Goal: Task Accomplishment & Management: Manage account settings

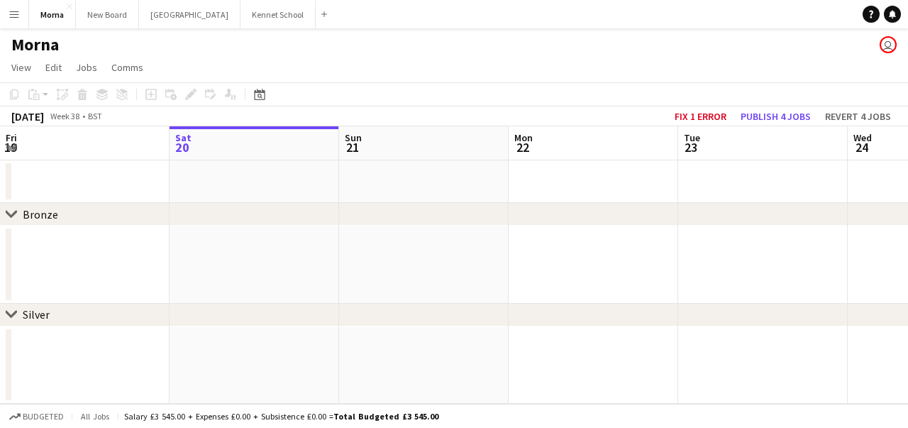
click at [9, 19] on app-icon "Menu" at bounding box center [14, 14] width 11 height 11
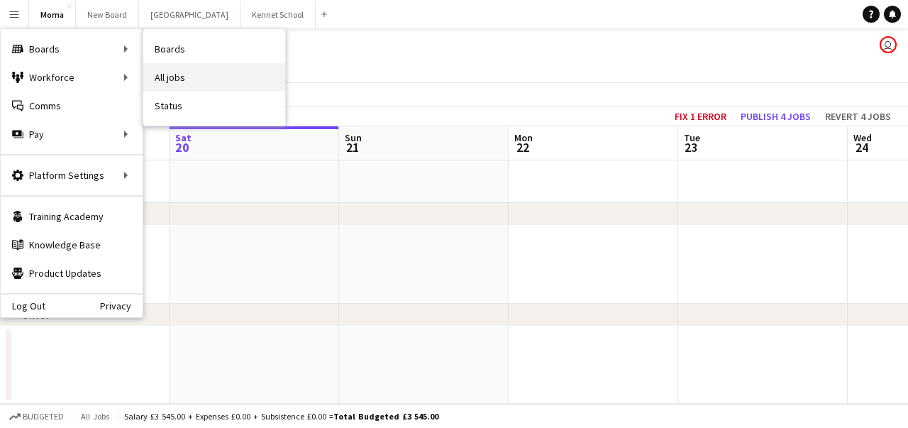
click at [208, 74] on link "All jobs" at bounding box center [214, 77] width 142 height 28
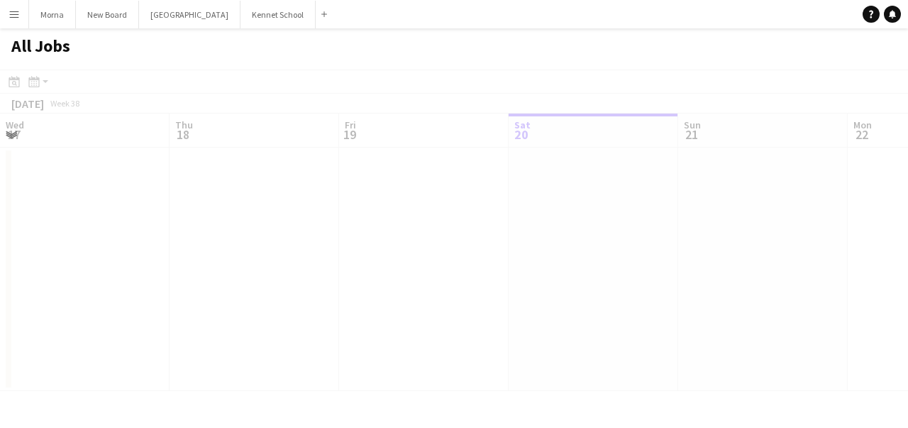
scroll to position [0, 339]
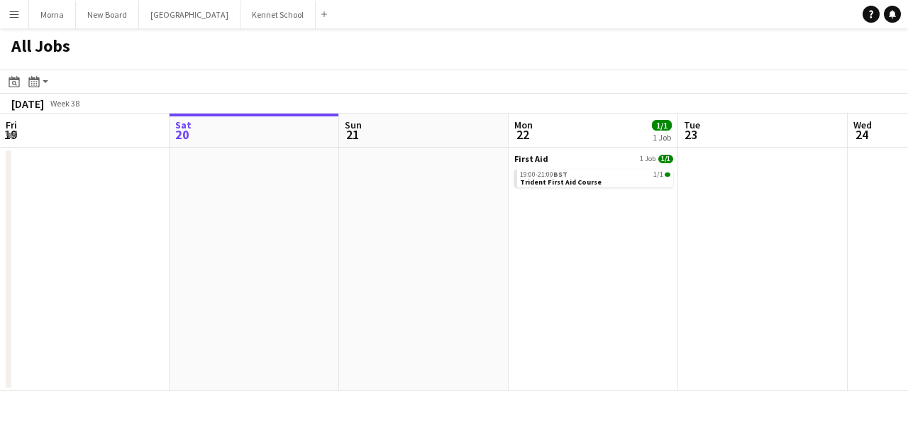
click at [13, 9] on app-icon "Menu" at bounding box center [14, 14] width 11 height 11
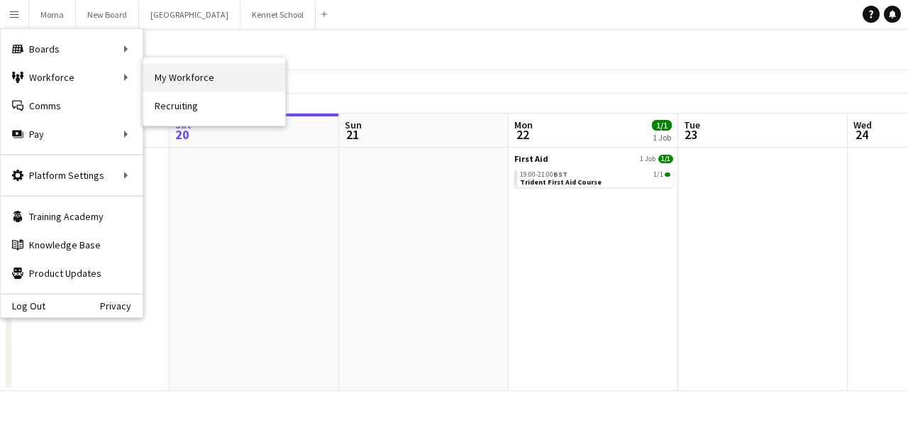
click at [162, 85] on link "My Workforce" at bounding box center [214, 77] width 142 height 28
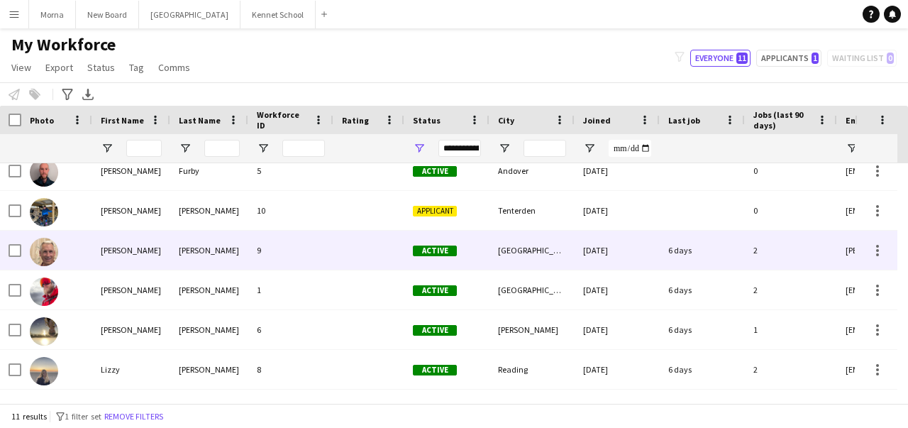
scroll to position [65, 0]
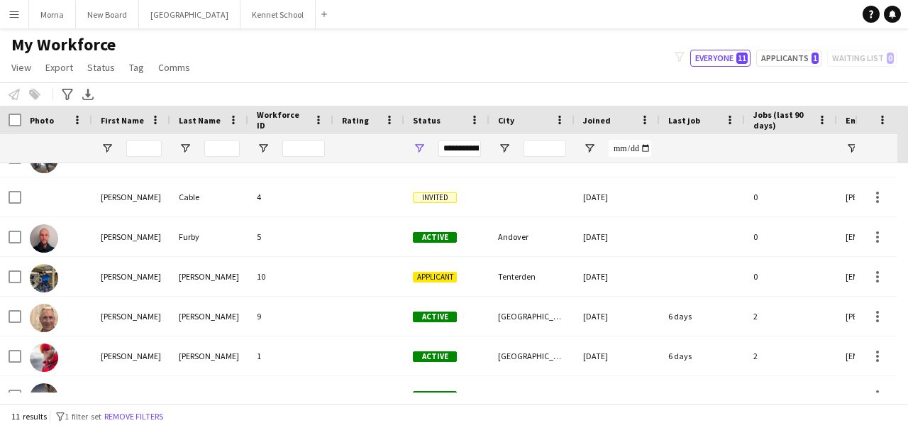
click at [18, 4] on button "Menu" at bounding box center [14, 14] width 28 height 28
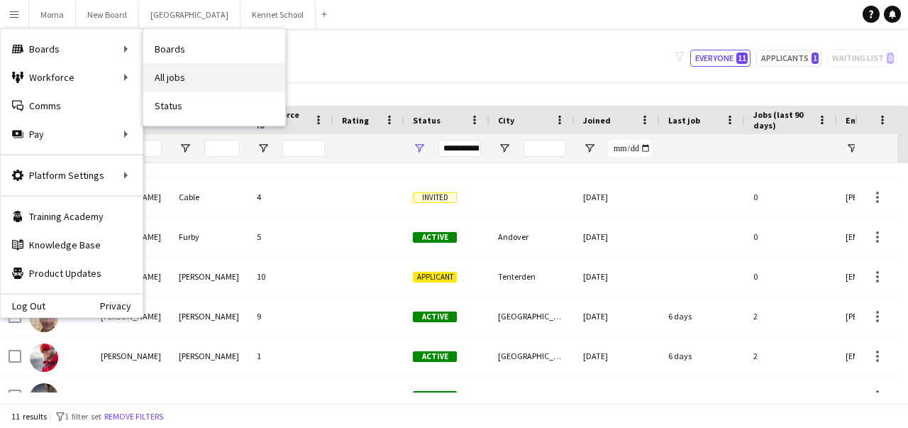
click at [169, 67] on link "All jobs" at bounding box center [214, 77] width 142 height 28
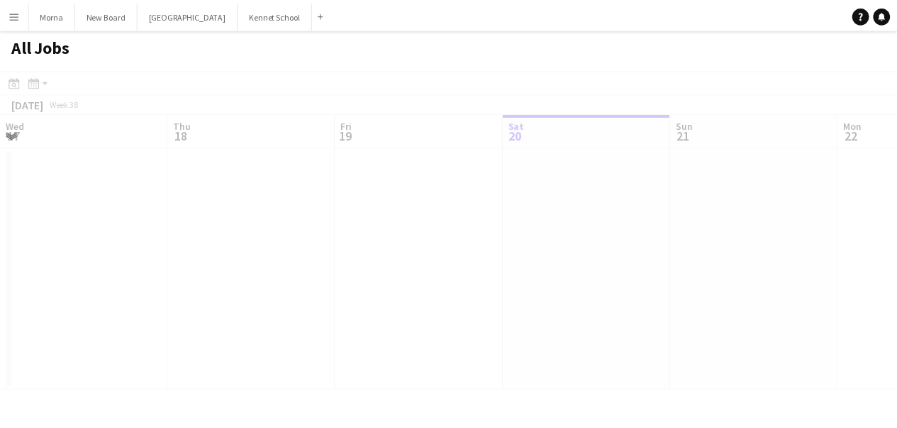
scroll to position [0, 339]
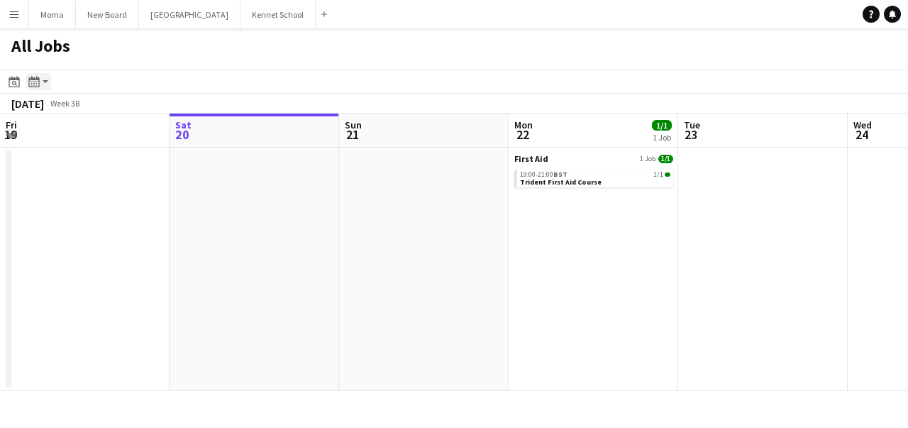
click at [33, 77] on icon "Month view / Day view" at bounding box center [33, 81] width 11 height 11
click at [52, 162] on link "Month view" at bounding box center [77, 157] width 78 height 13
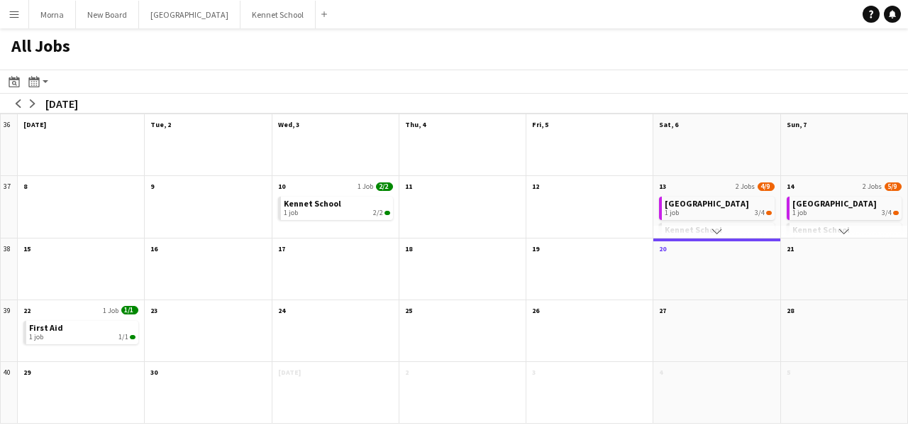
click at [11, 14] on app-icon "Menu" at bounding box center [14, 14] width 11 height 11
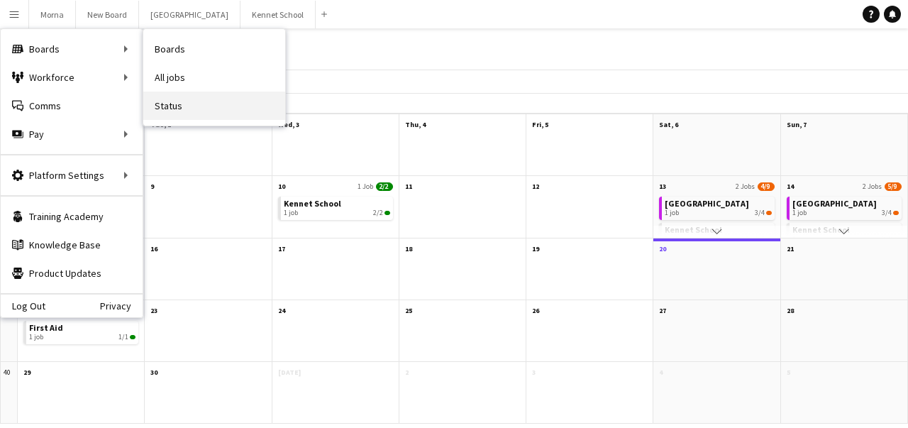
click at [193, 100] on link "Status" at bounding box center [214, 105] width 142 height 28
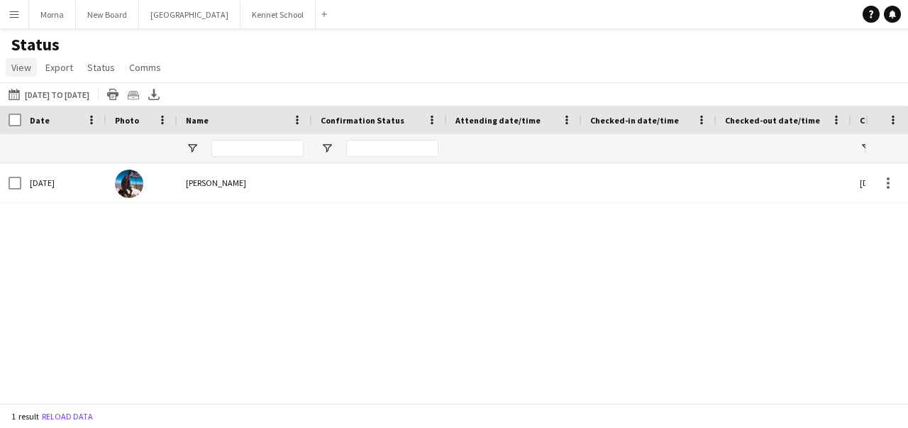
click at [20, 68] on span "View" at bounding box center [21, 67] width 20 height 13
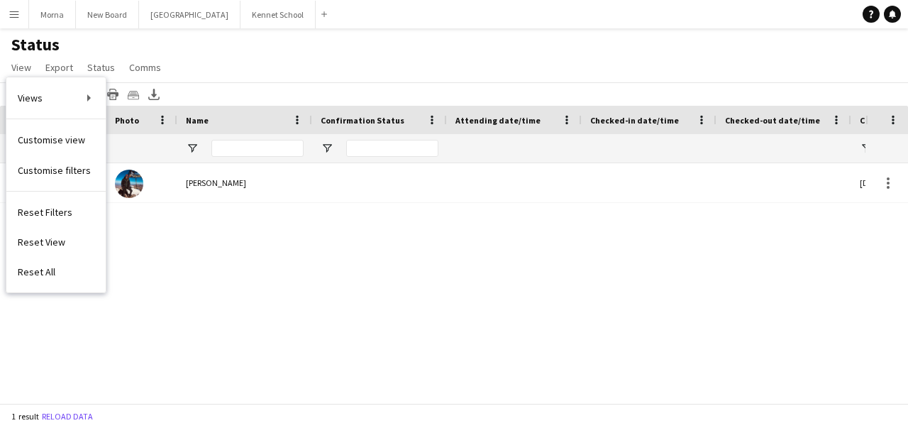
click at [7, 11] on button "Menu" at bounding box center [14, 14] width 28 height 28
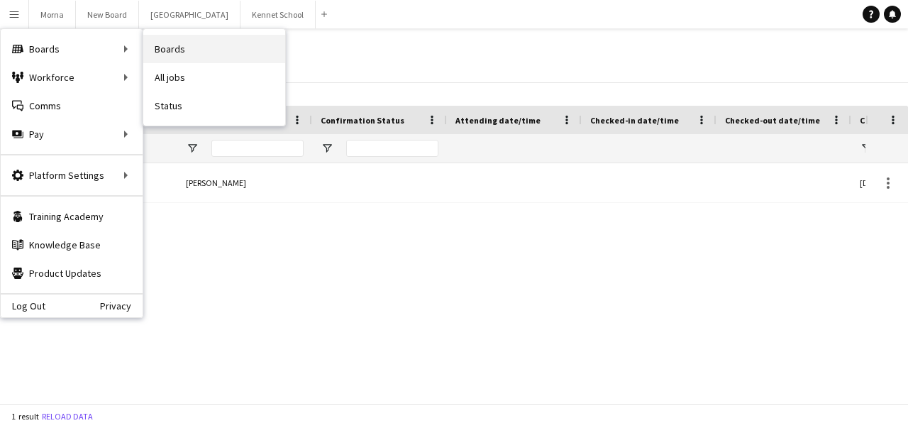
click at [178, 50] on link "Boards" at bounding box center [214, 49] width 142 height 28
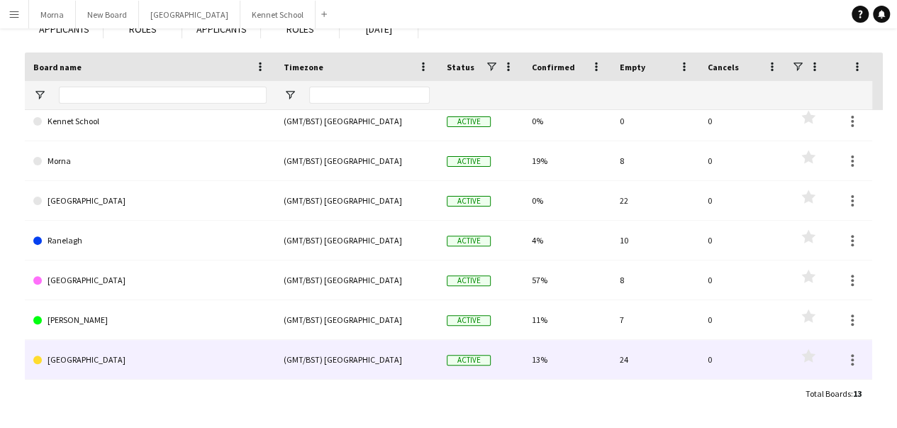
click at [211, 355] on link "[GEOGRAPHIC_DATA]" at bounding box center [149, 360] width 233 height 40
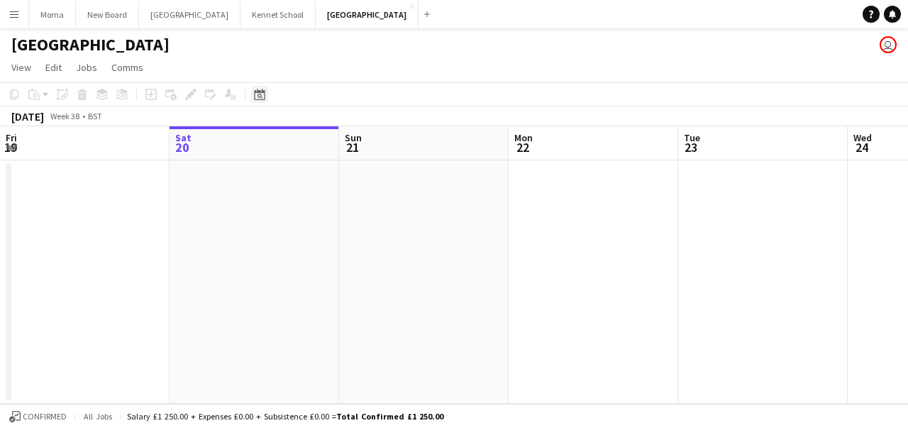
click at [261, 95] on icon "Date picker" at bounding box center [259, 94] width 11 height 11
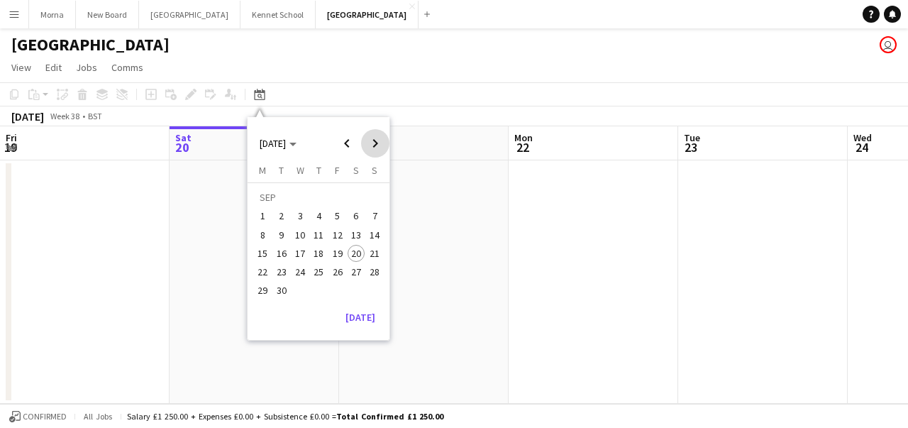
click at [377, 144] on span "Next month" at bounding box center [375, 143] width 28 height 28
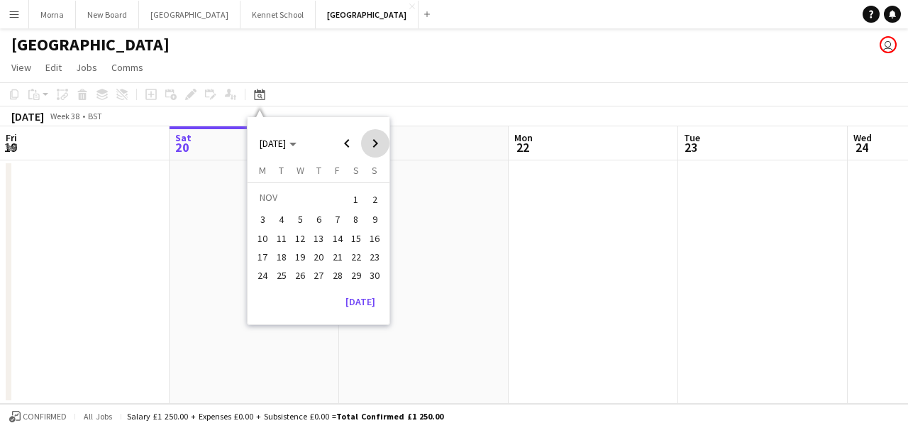
click at [377, 144] on span "Next month" at bounding box center [375, 143] width 28 height 28
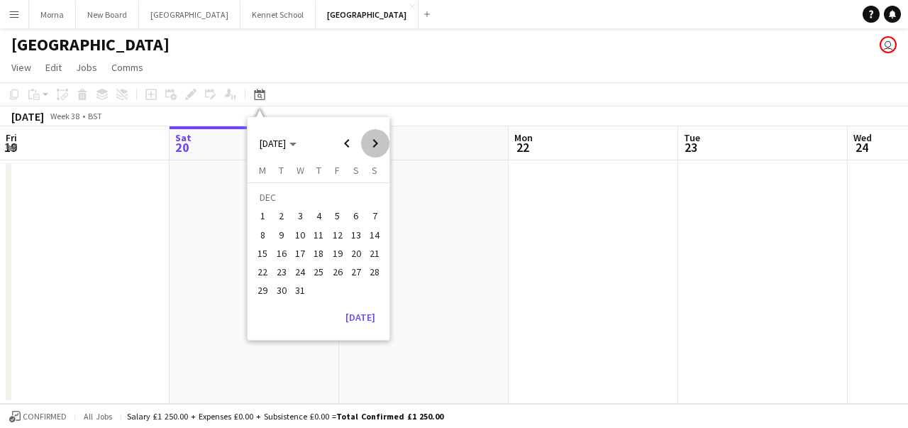
click at [377, 144] on span "Next month" at bounding box center [375, 143] width 28 height 28
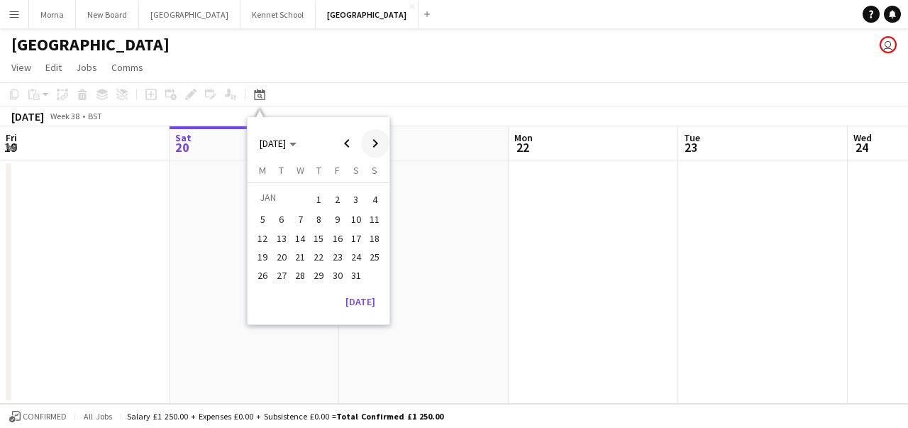
click at [377, 144] on span "Next month" at bounding box center [375, 143] width 28 height 28
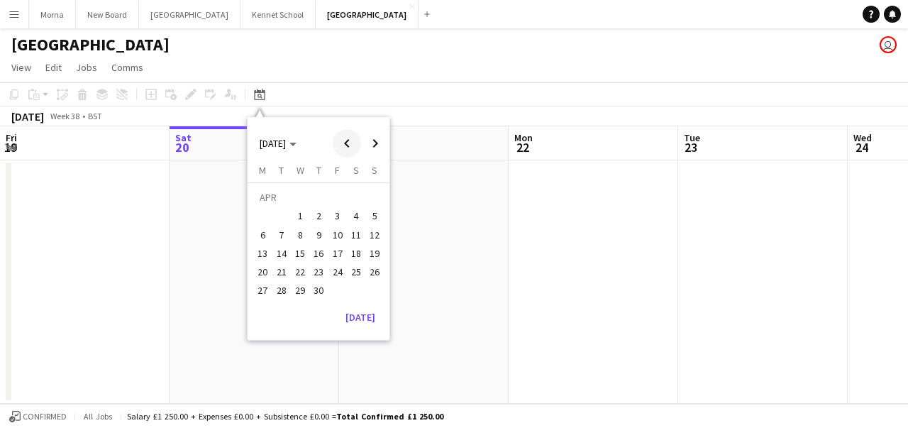
click at [352, 148] on span "Previous month" at bounding box center [347, 143] width 28 height 28
click at [335, 262] on span "20" at bounding box center [337, 256] width 17 height 17
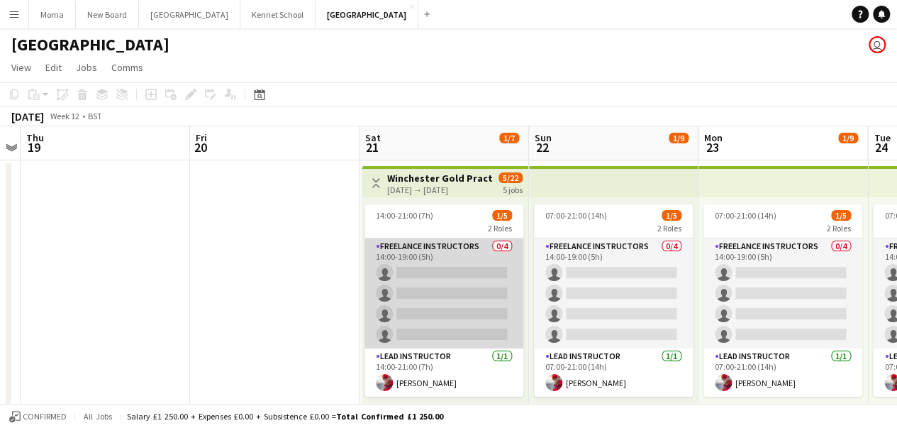
click at [425, 274] on app-card-role "Freelance Instructors 0/4 14:00-19:00 (5h) single-neutral-actions single-neutra…" at bounding box center [443, 293] width 159 height 110
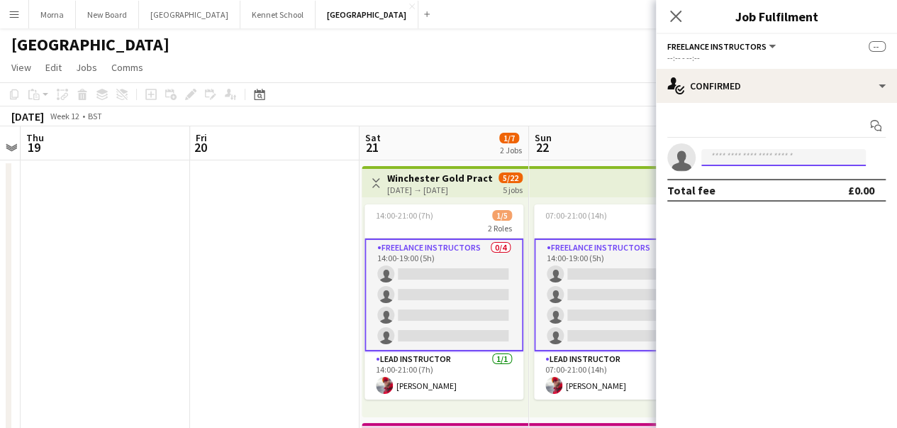
click at [753, 164] on input at bounding box center [783, 157] width 164 height 17
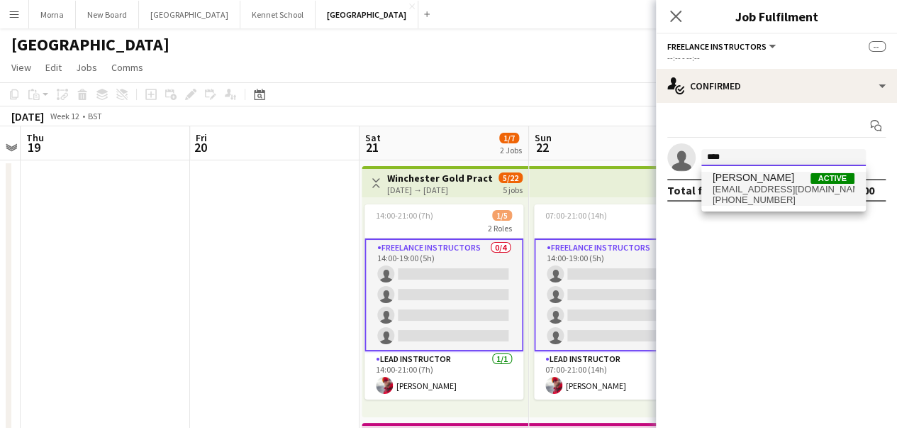
type input "****"
click at [763, 185] on span "[EMAIL_ADDRESS][DOMAIN_NAME]" at bounding box center [784, 189] width 142 height 11
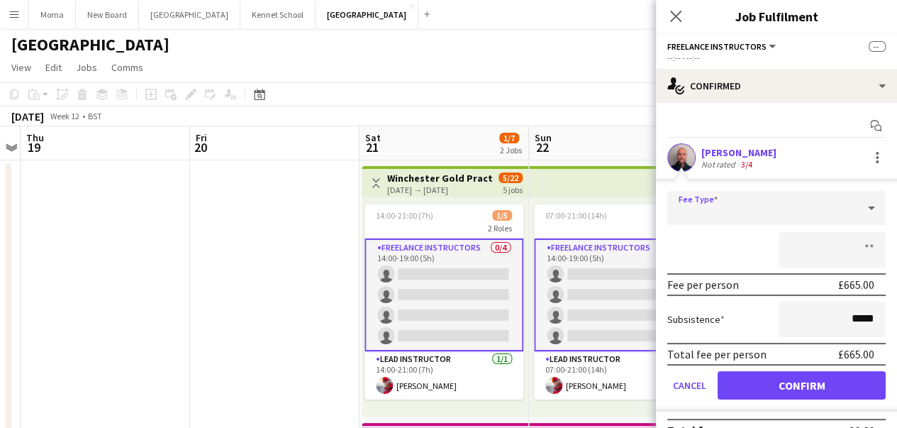
click at [763, 213] on div at bounding box center [762, 208] width 190 height 34
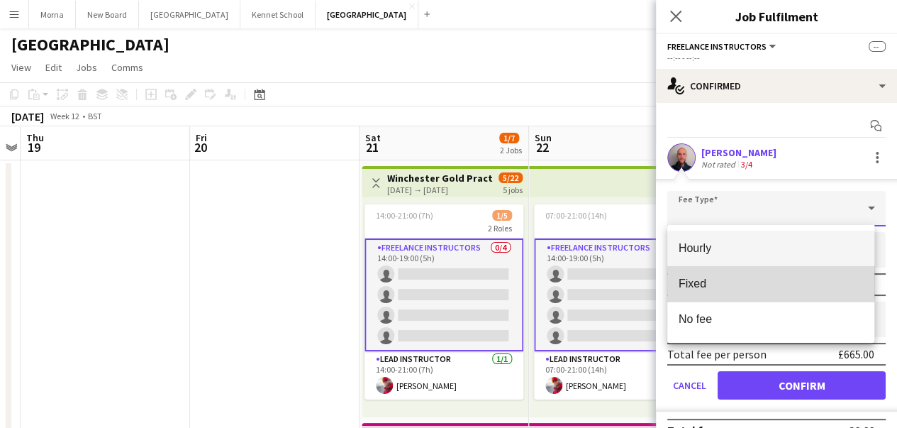
click at [742, 274] on mat-option "Fixed" at bounding box center [771, 283] width 208 height 35
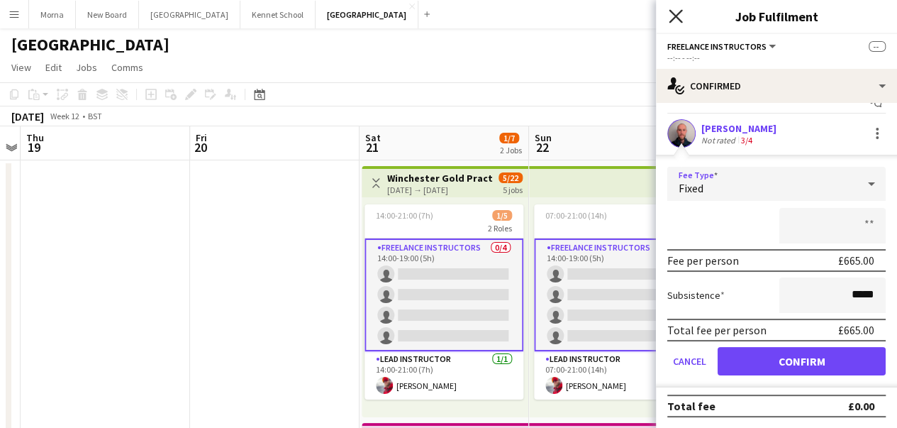
click at [673, 17] on icon "Close pop-in" at bounding box center [675, 15] width 13 height 13
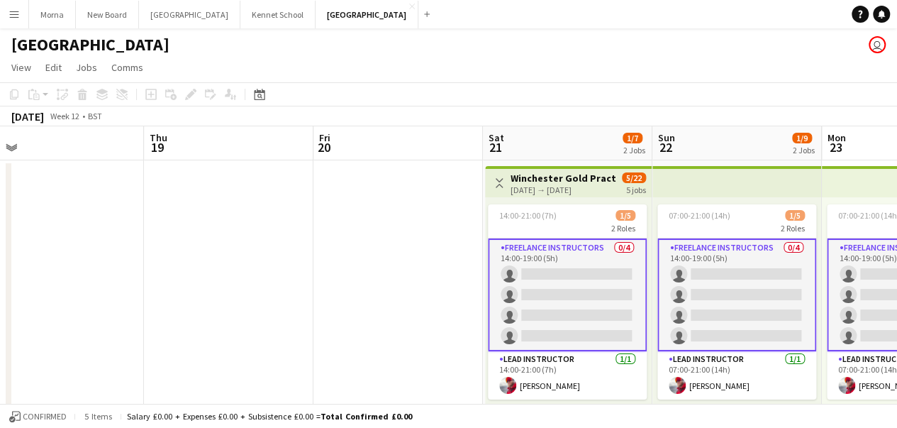
drag, startPoint x: 298, startPoint y: 226, endPoint x: 99, endPoint y: 213, distance: 199.0
click at [99, 213] on app-calendar-viewport "Mon 16 Tue 17 Wed 18 Thu 19 Fri 20 Sat 21 1/7 2 Jobs Sun 22 1/9 2 Jobs Mon 23 1…" at bounding box center [448, 402] width 897 height 553
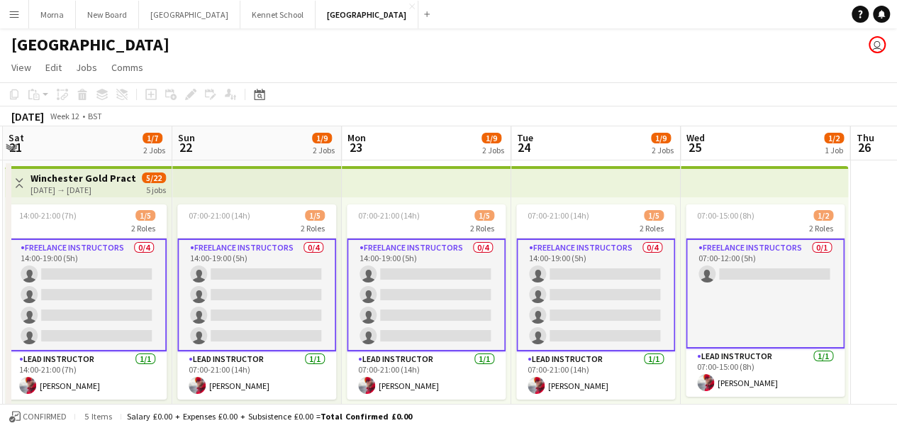
scroll to position [0, 504]
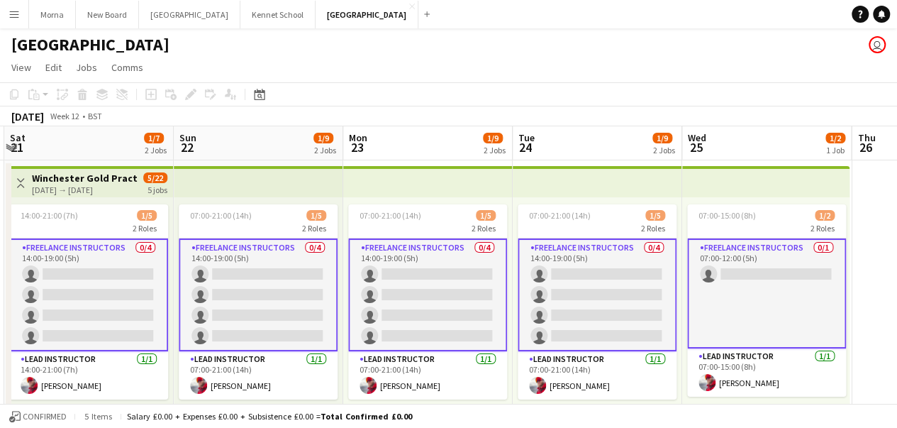
drag, startPoint x: 700, startPoint y: 277, endPoint x: 562, endPoint y: 294, distance: 139.2
click at [562, 294] on app-calendar-viewport "Wed 18 Thu 19 Fri 20 Sat 21 1/7 2 Jobs Sun 22 1/9 2 Jobs Mon 23 1/9 2 Jobs Tue …" at bounding box center [448, 402] width 897 height 553
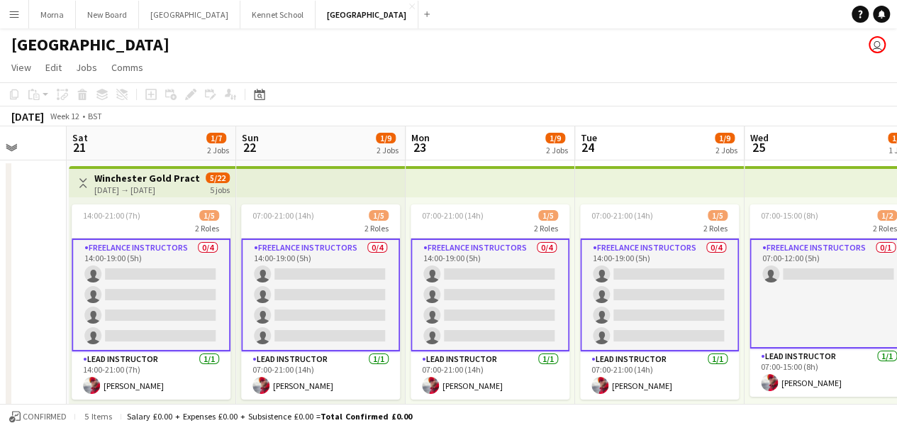
scroll to position [0, 441]
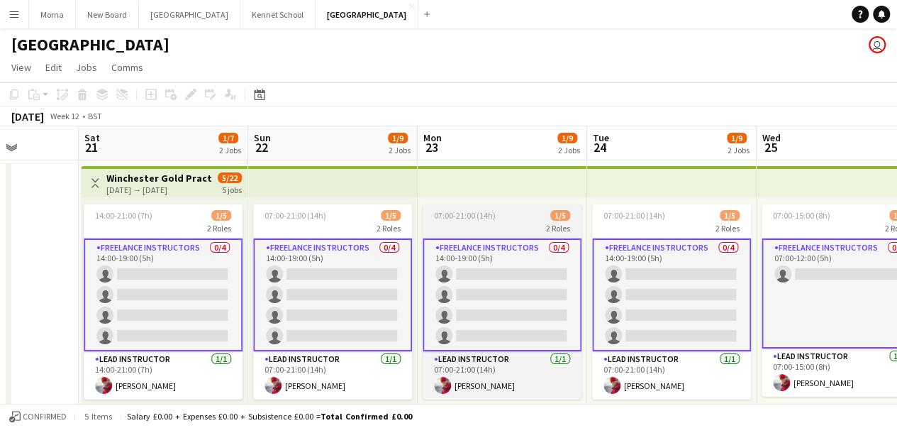
drag, startPoint x: 424, startPoint y: 291, endPoint x: 498, endPoint y: 280, distance: 74.6
click at [499, 281] on app-calendar-viewport "Wed 18 Thu 19 Fri 20 Sat 21 1/7 2 Jobs Sun 22 1/9 2 Jobs Mon 23 1/9 2 Jobs Tue …" at bounding box center [448, 402] width 897 height 553
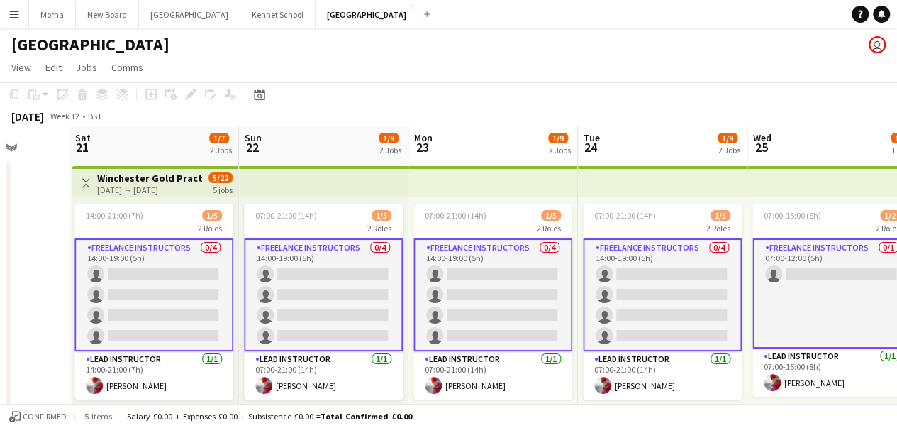
drag, startPoint x: 255, startPoint y: 266, endPoint x: 224, endPoint y: 259, distance: 32.0
click at [224, 259] on app-calendar-viewport "Wed 18 Thu 19 Fri 20 Sat 21 1/7 2 Jobs Sun 22 1/9 2 Jobs Mon 23 1/9 2 Jobs Tue …" at bounding box center [448, 402] width 897 height 553
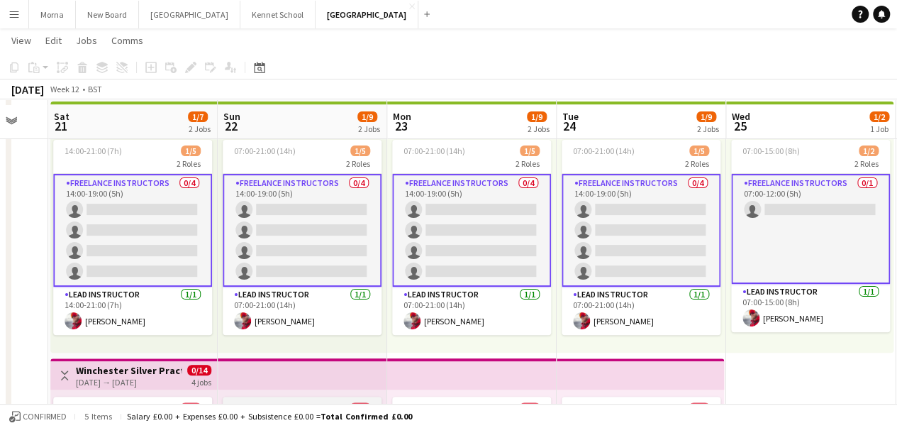
scroll to position [71, 0]
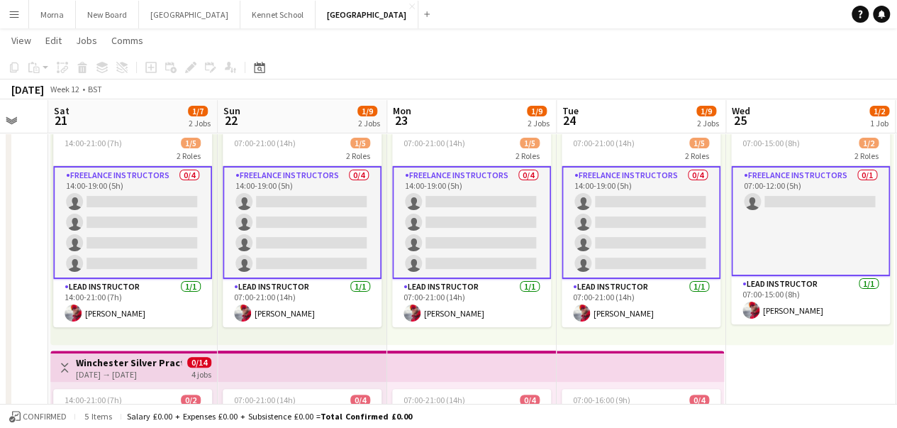
click at [826, 195] on app-card-role "Freelance Instructors 0/1 07:00-12:00 (5h) single-neutral-actions" at bounding box center [810, 221] width 159 height 110
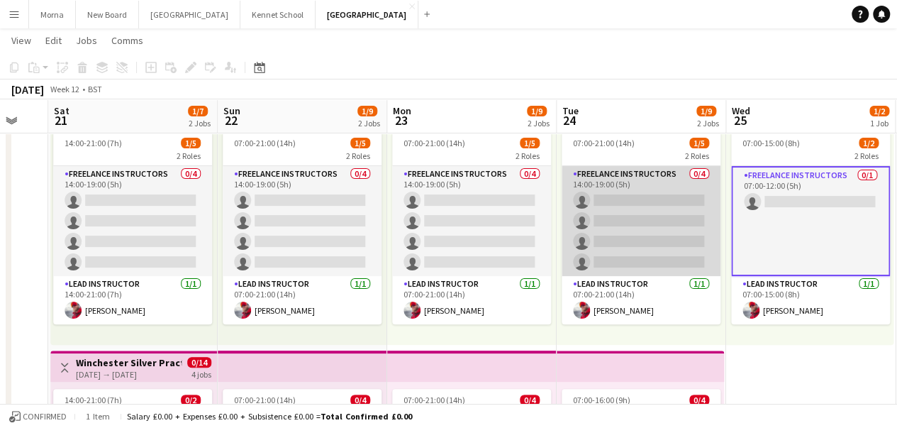
click at [620, 218] on app-card-role "Freelance Instructors 0/4 14:00-19:00 (5h) single-neutral-actions single-neutra…" at bounding box center [641, 221] width 159 height 110
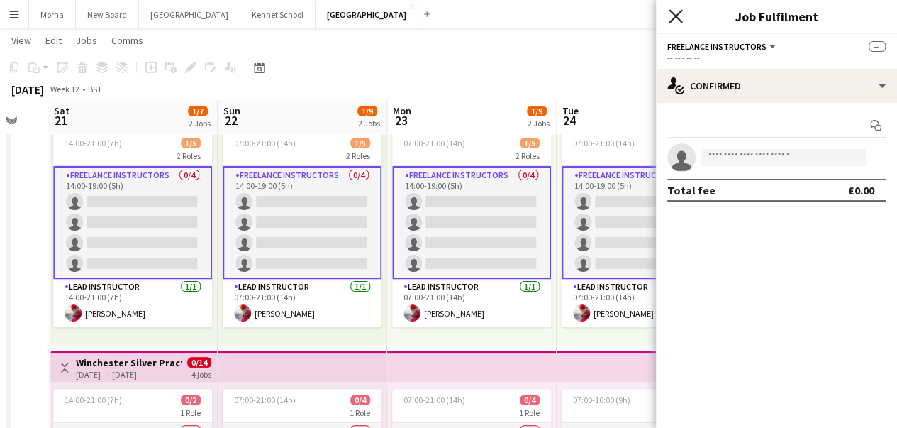
click at [679, 20] on icon at bounding box center [675, 15] width 13 height 13
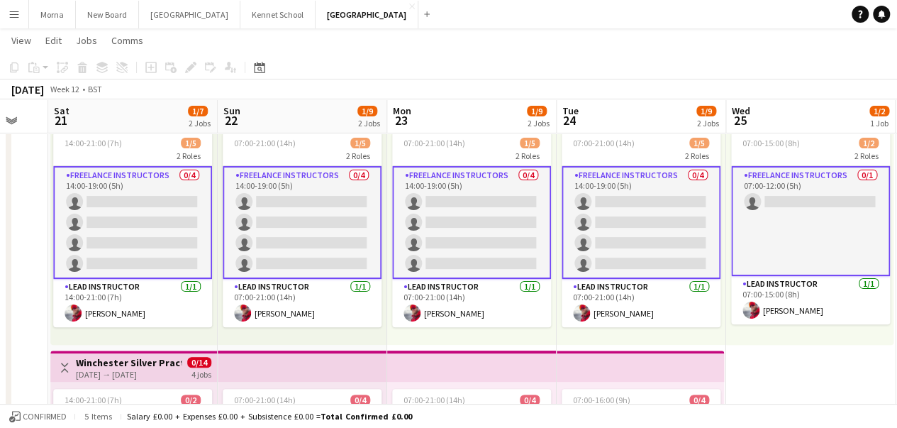
click at [627, 188] on app-card-role "Freelance Instructors 0/4 14:00-19:00 (5h) single-neutral-actions single-neutra…" at bounding box center [641, 222] width 159 height 113
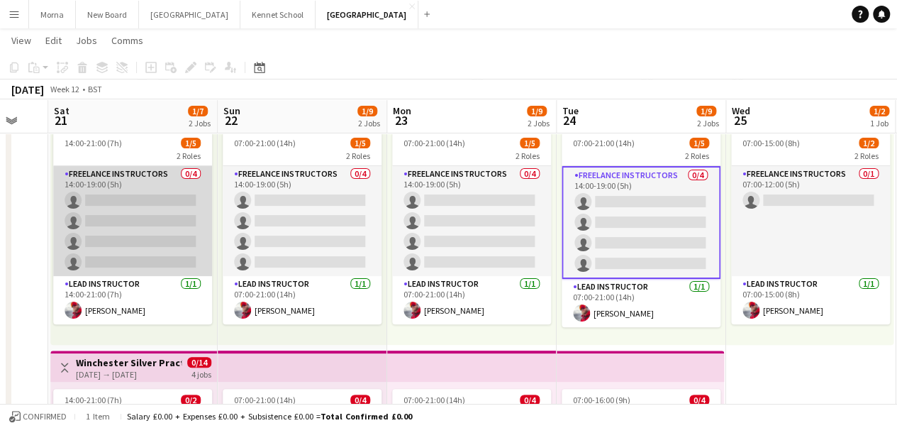
click at [99, 183] on app-card-role "Freelance Instructors 0/4 14:00-19:00 (5h) single-neutral-actions single-neutra…" at bounding box center [132, 221] width 159 height 110
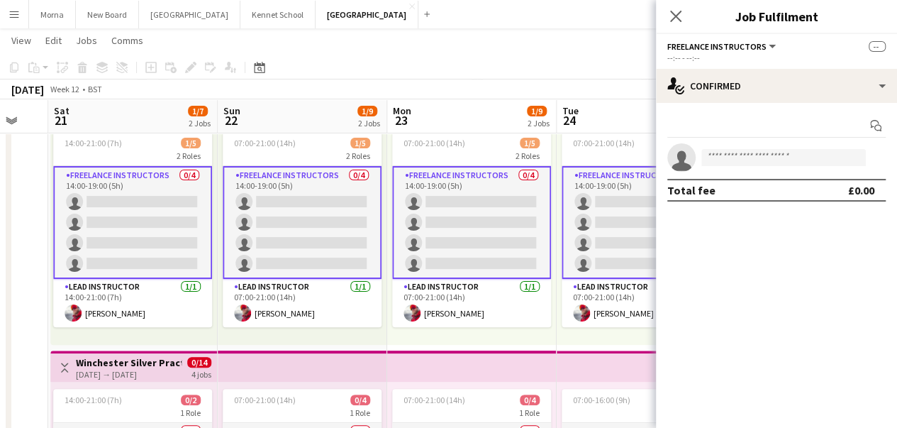
click at [99, 183] on app-card-role "Freelance Instructors 0/4 14:00-19:00 (5h) single-neutral-actions single-neutra…" at bounding box center [132, 222] width 159 height 113
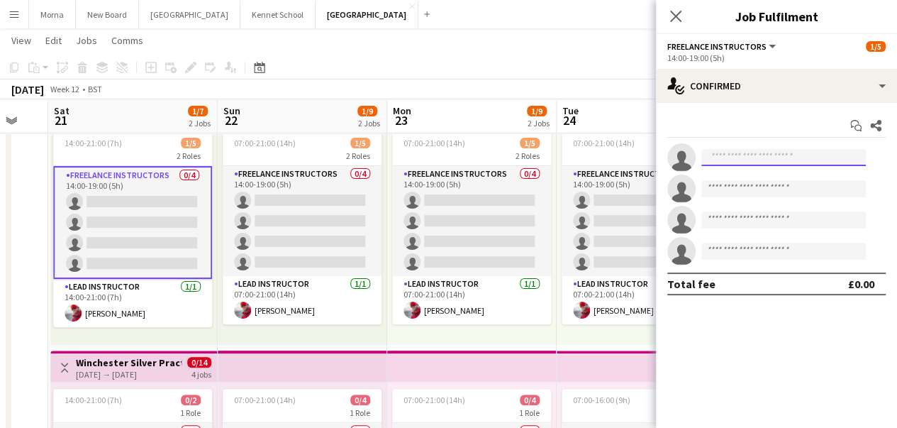
click at [746, 157] on input at bounding box center [783, 157] width 164 height 17
click at [684, 18] on div "Close pop-in" at bounding box center [676, 16] width 40 height 33
click at [676, 20] on icon "Close pop-in" at bounding box center [675, 15] width 13 height 13
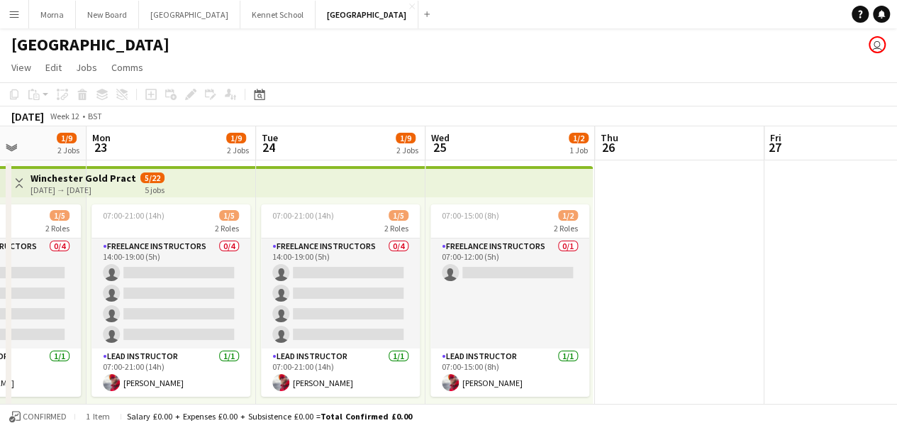
scroll to position [0, 423]
drag, startPoint x: 810, startPoint y: 272, endPoint x: 509, endPoint y: 263, distance: 301.5
click at [509, 263] on app-calendar-viewport "Fri 20 Sat 21 1/7 2 Jobs Sun 22 1/9 2 Jobs Mon 23 1/9 2 Jobs Tue 24 1/9 2 Jobs …" at bounding box center [448, 402] width 897 height 553
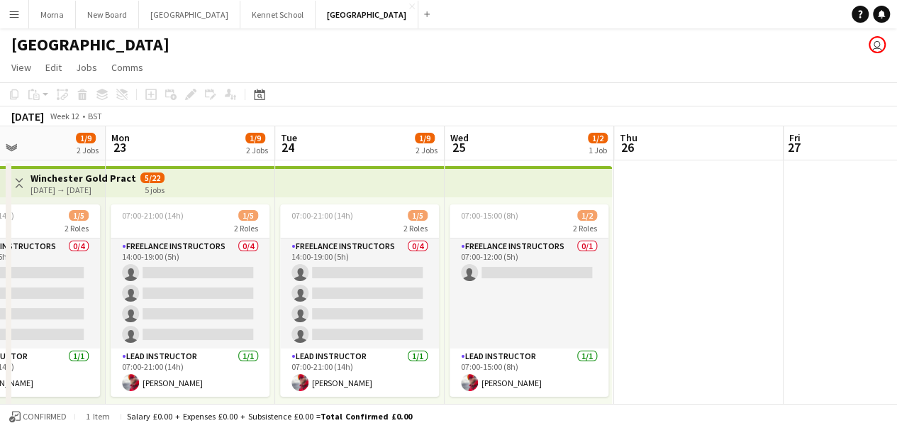
drag, startPoint x: 710, startPoint y: 242, endPoint x: 680, endPoint y: 275, distance: 44.2
click at [732, 277] on app-calendar-viewport "Fri 20 Sat 21 1/7 2 Jobs Sun 22 1/9 2 Jobs Mon 23 1/9 2 Jobs Tue 24 1/9 2 Jobs …" at bounding box center [448, 402] width 897 height 553
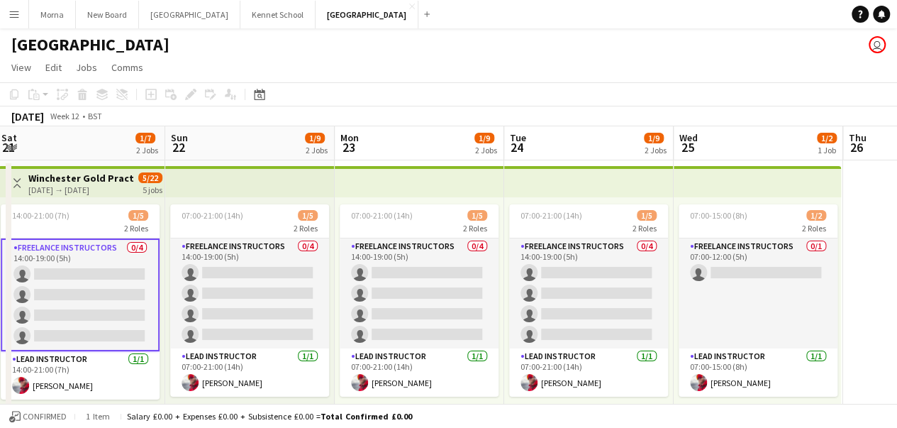
scroll to position [0, 298]
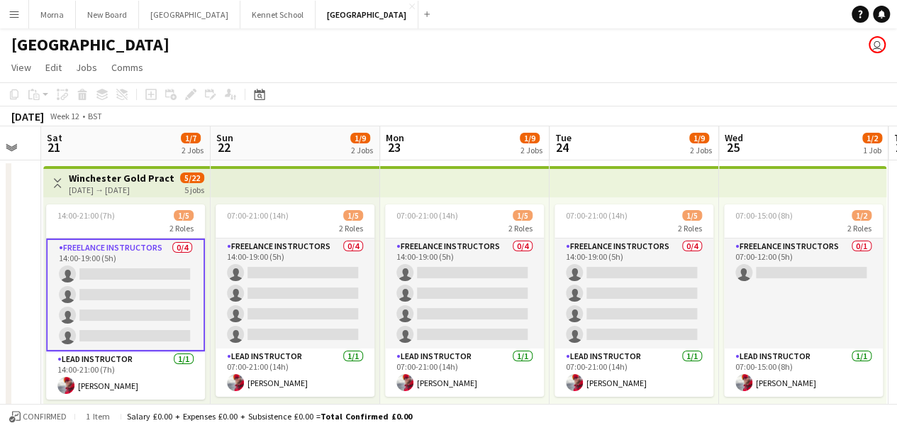
drag, startPoint x: 301, startPoint y: 269, endPoint x: 573, endPoint y: 272, distance: 272.3
click at [573, 272] on app-calendar-viewport "Thu 19 Fri 20 Sat 21 1/7 2 Jobs Sun 22 1/9 2 Jobs Mon 23 1/9 2 Jobs Tue 24 1/9 …" at bounding box center [448, 402] width 897 height 553
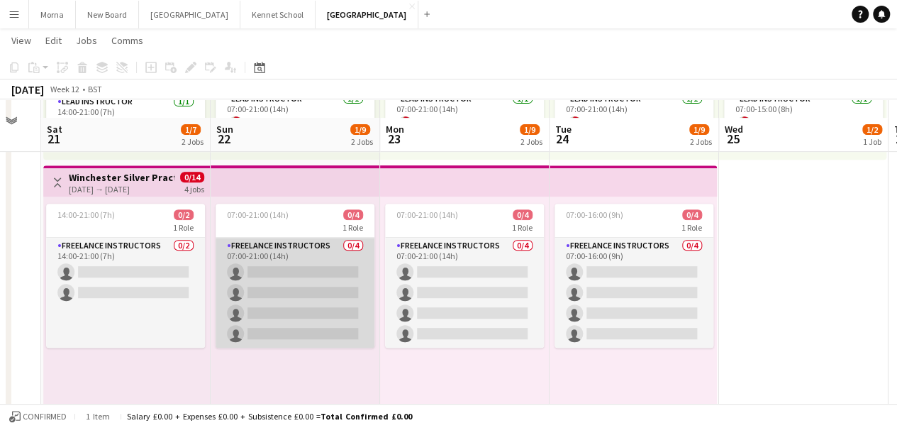
scroll to position [274, 0]
